Goal: Navigation & Orientation: Find specific page/section

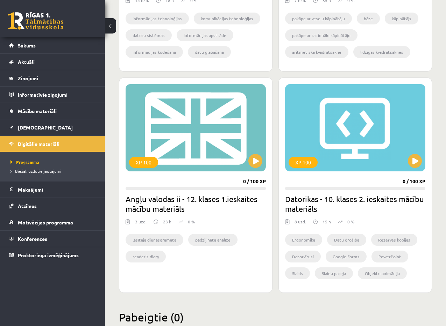
scroll to position [979, 0]
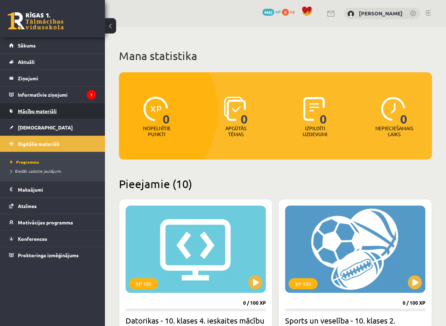
scroll to position [976, 0]
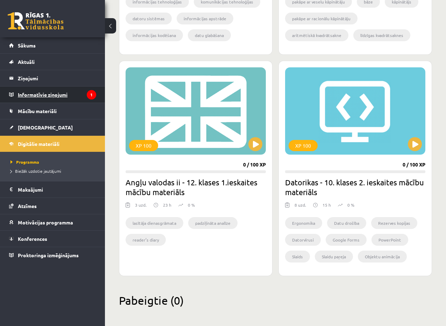
click at [66, 93] on legend "Informatīvie ziņojumi 1" at bounding box center [57, 95] width 78 height 16
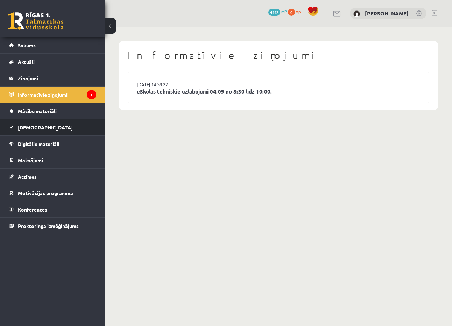
click at [35, 130] on link "[DEMOGRAPHIC_DATA]" at bounding box center [52, 128] width 87 height 16
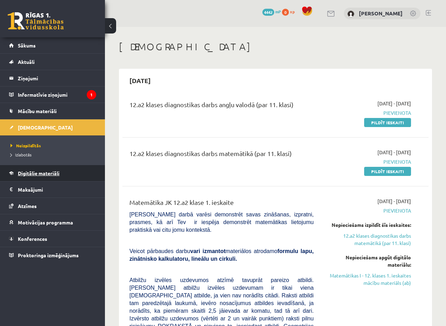
click at [53, 177] on link "Digitālie materiāli" at bounding box center [52, 173] width 87 height 16
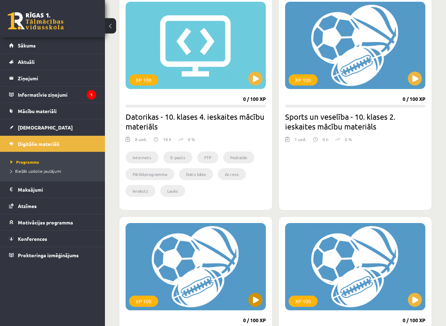
scroll to position [175, 0]
